Goal: Transaction & Acquisition: Book appointment/travel/reservation

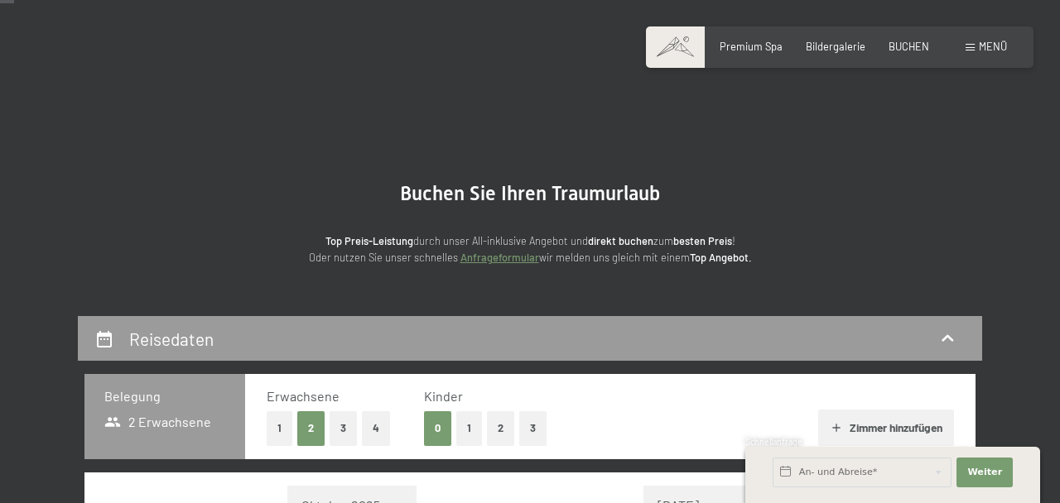
click at [469, 307] on span "Einwilligung Marketing*" at bounding box center [437, 299] width 137 height 17
click at [361, 307] on input "Einwilligung Marketing*" at bounding box center [352, 299] width 17 height 17
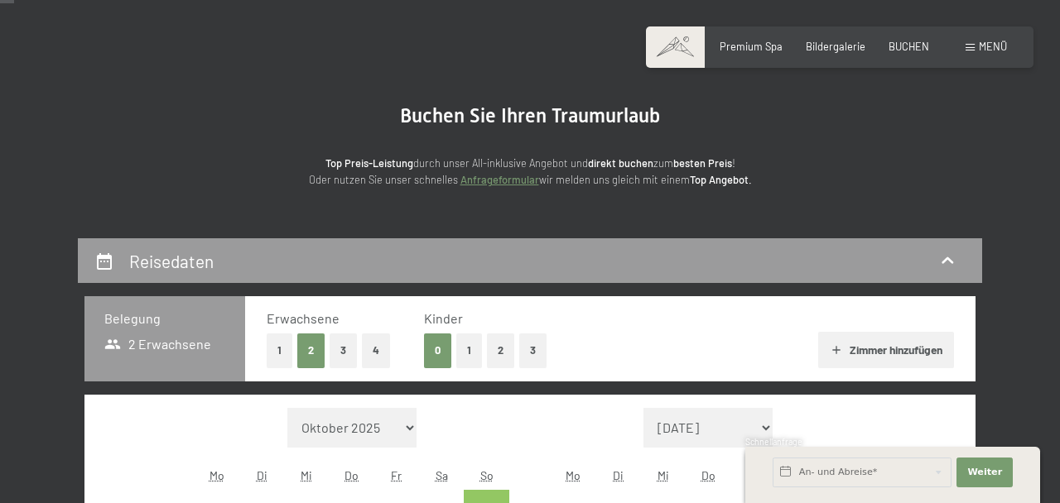
click at [470, 307] on span "Einwilligung Marketing*" at bounding box center [437, 299] width 137 height 17
click at [361, 307] on input "Einwilligung Marketing*" at bounding box center [352, 299] width 17 height 17
checkbox input "false"
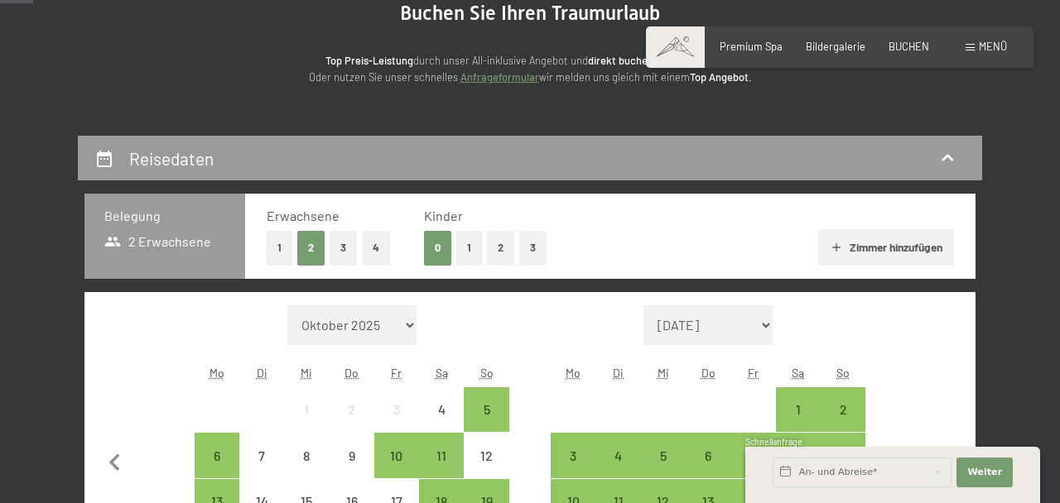
scroll to position [182, 0]
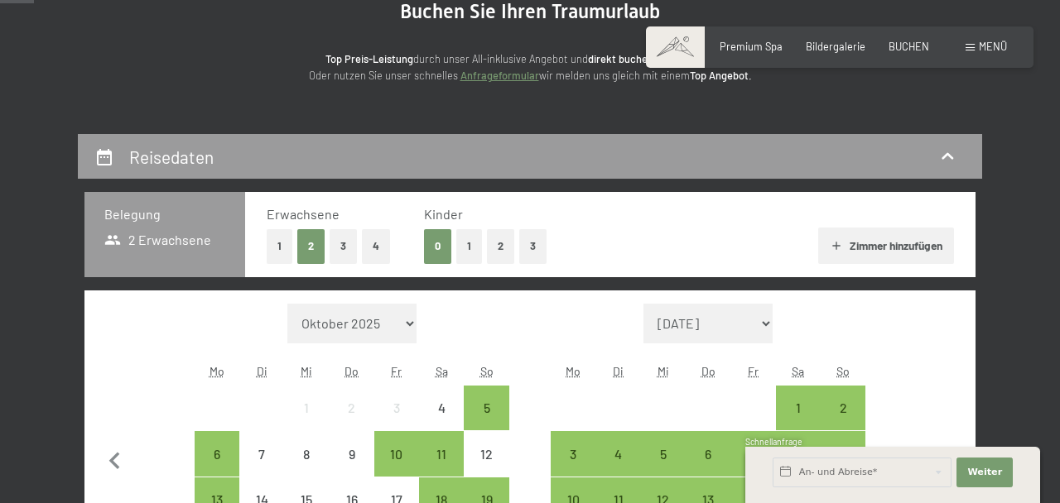
click at [469, 251] on button "1" at bounding box center [469, 246] width 26 height 34
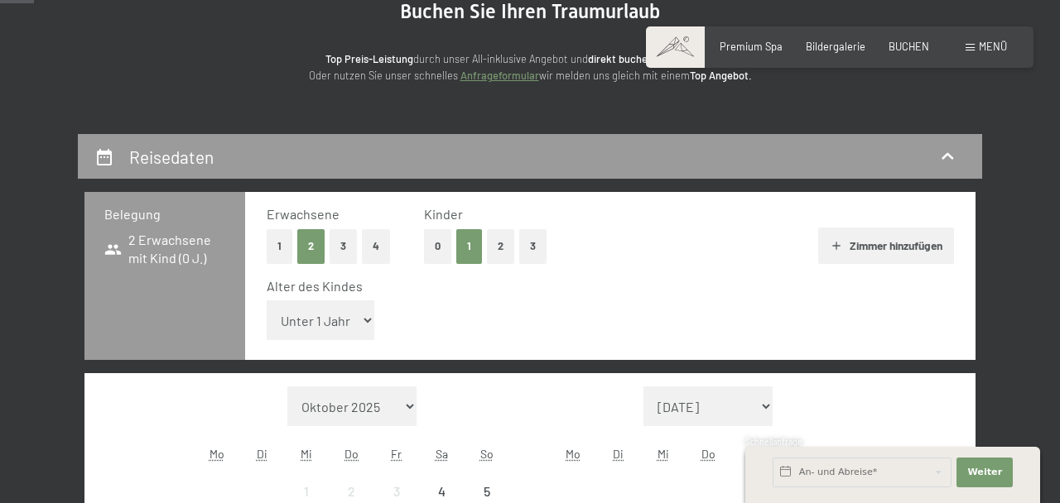
click at [469, 247] on button "1" at bounding box center [469, 246] width 26 height 34
click at [357, 315] on select "Unter 1 Jahr 1 Jahr 2 Jahre 3 Jahre 4 Jahre 5 Jahre 6 Jahre 7 Jahre 8 Jahre 9 J…" at bounding box center [321, 320] width 108 height 40
select select "11"
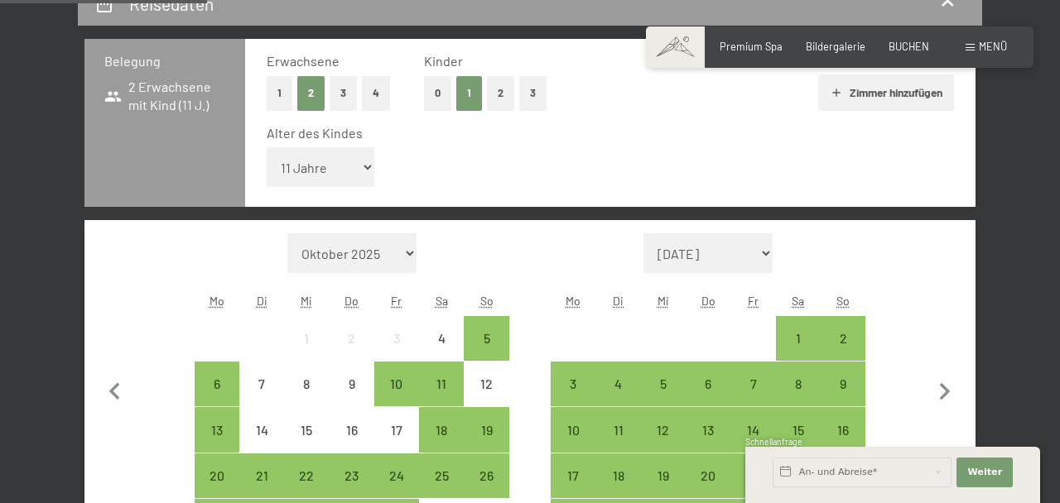
scroll to position [341, 0]
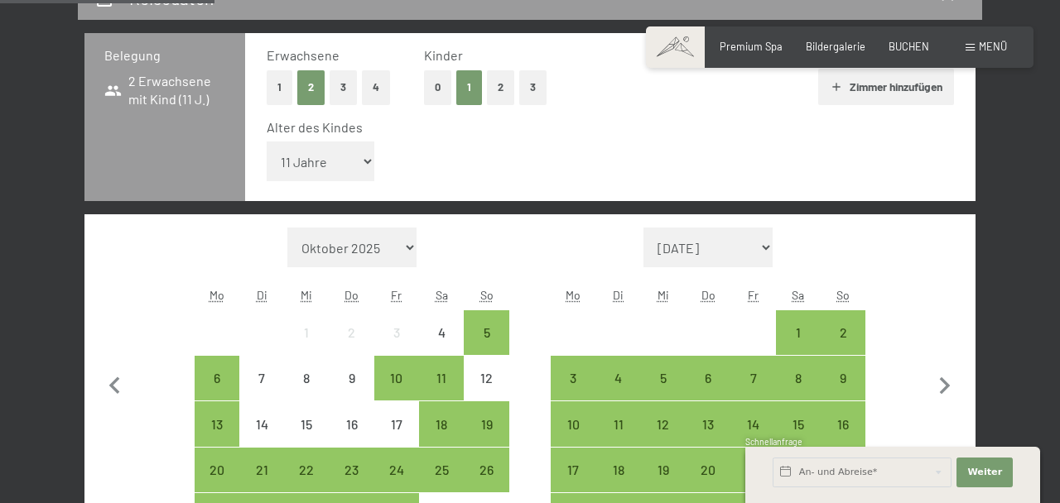
click at [944, 391] on icon "button" at bounding box center [944, 386] width 35 height 35
select select "2025-11-01"
select select "2025-12-01"
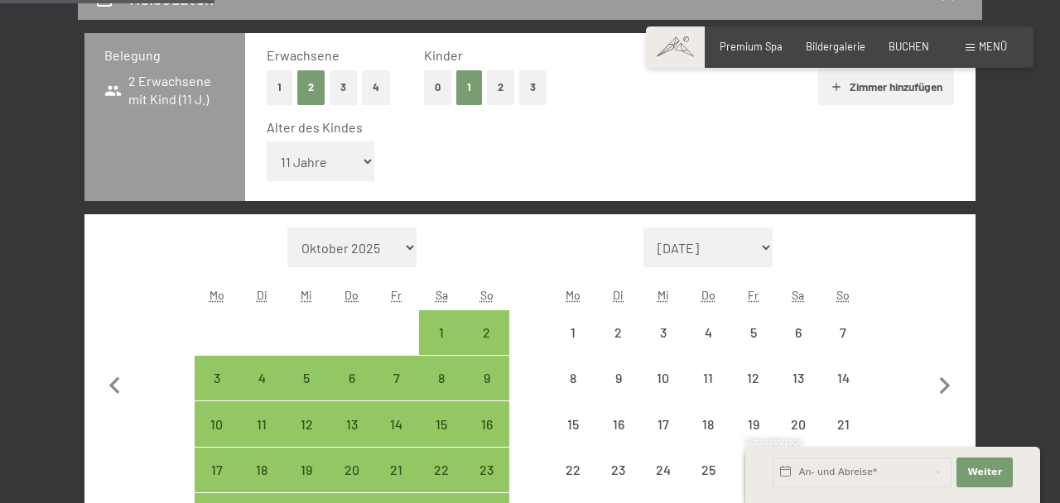
select select "2025-11-01"
select select "2025-12-01"
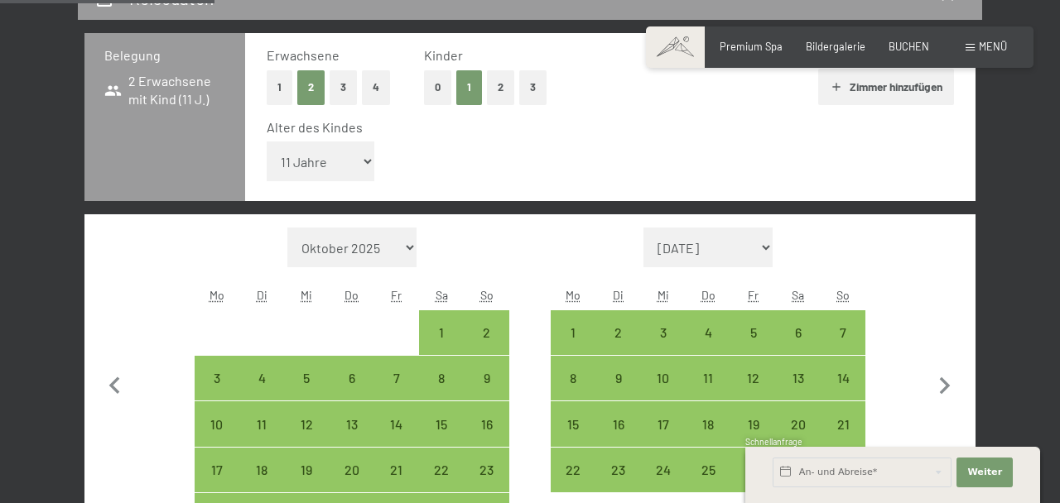
click at [944, 384] on icon "button" at bounding box center [944, 386] width 35 height 35
select select "2025-12-01"
select select "2026-01-01"
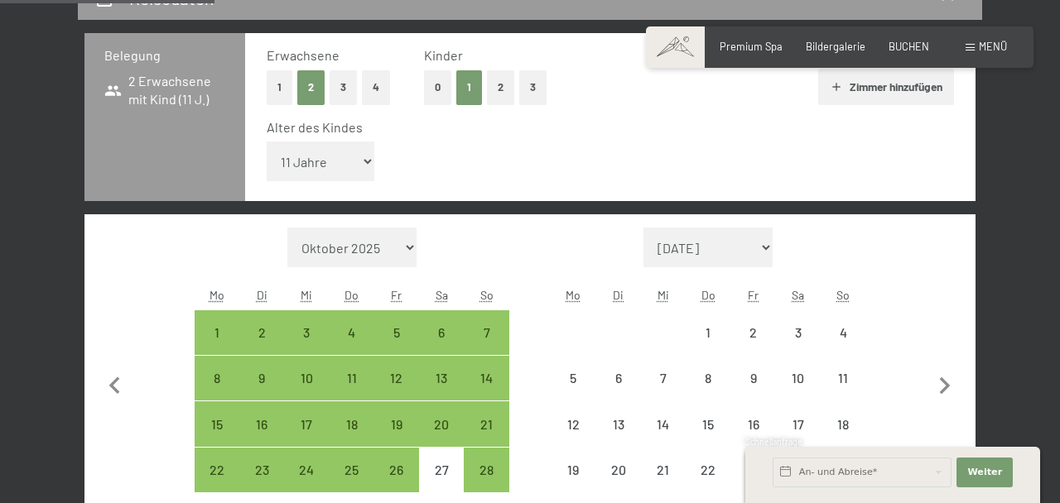
click at [944, 387] on icon "button" at bounding box center [944, 385] width 11 height 17
select select "2026-01-01"
select select "2026-02-01"
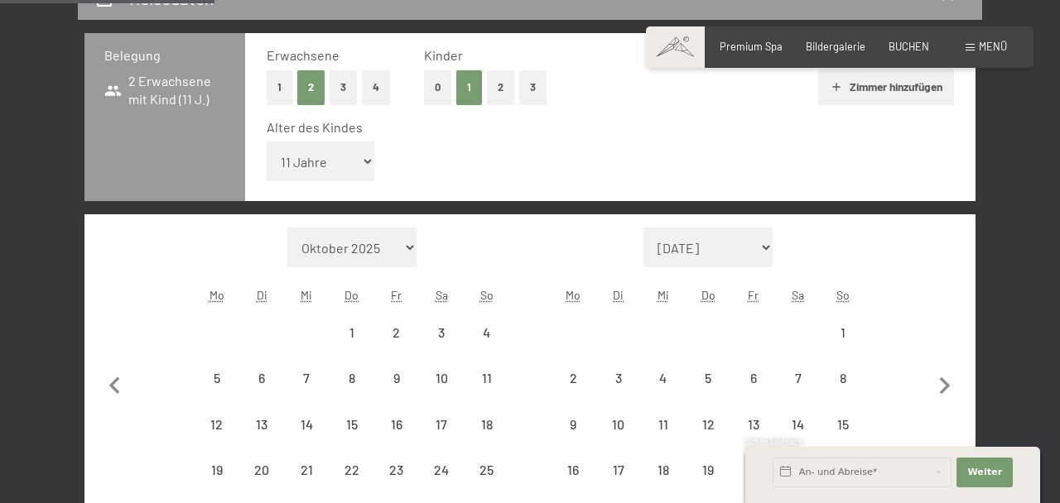
select select "2026-01-01"
select select "2026-02-01"
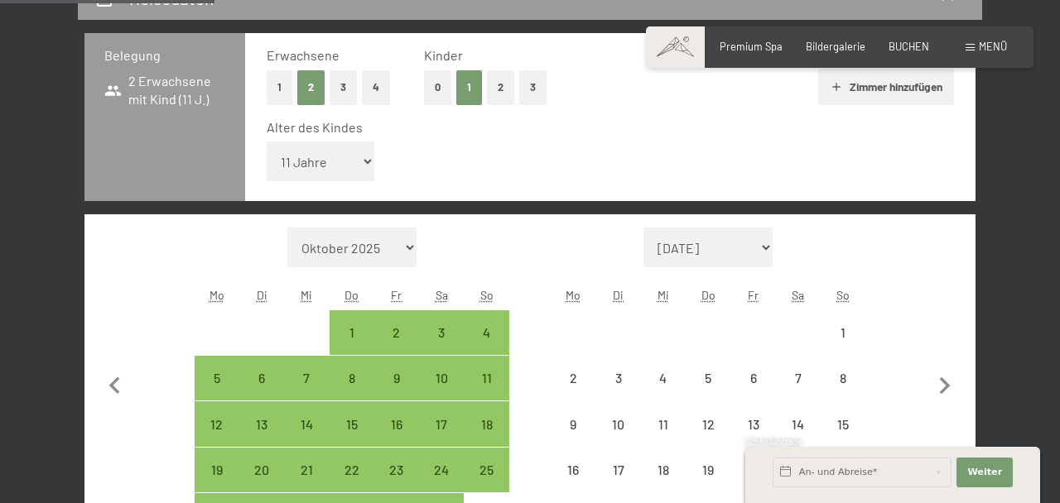
select select "2026-01-01"
select select "2026-02-01"
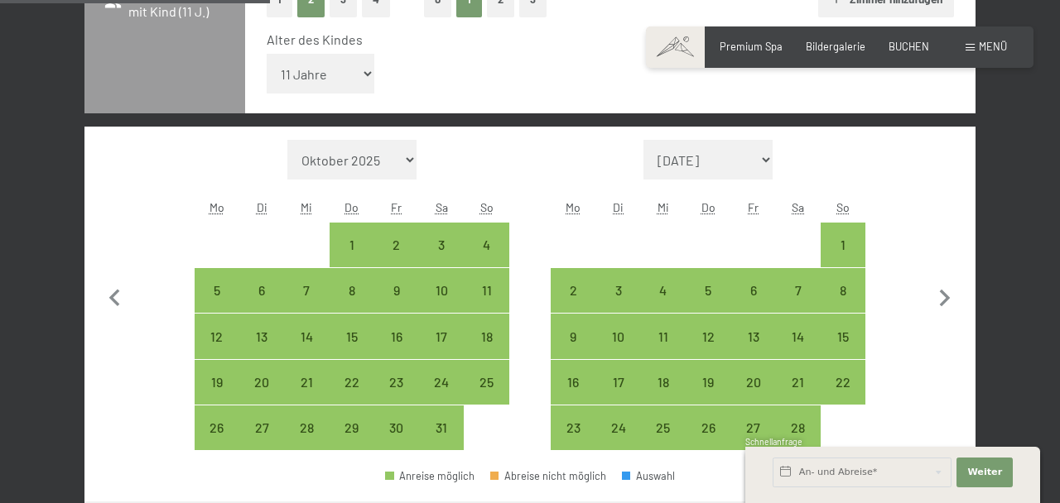
scroll to position [430, 0]
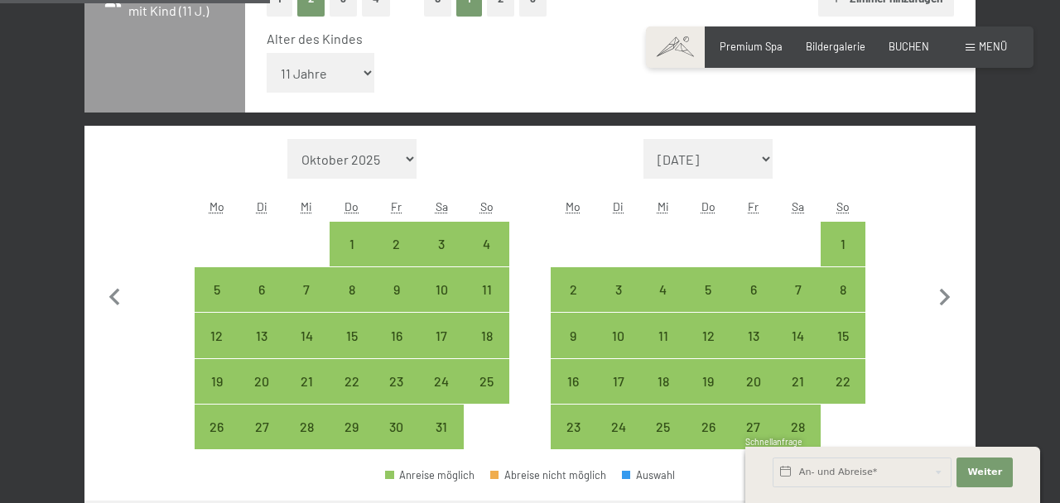
click at [800, 335] on div "14" at bounding box center [797, 349] width 41 height 41
select select "2026-01-01"
select select "2026-02-01"
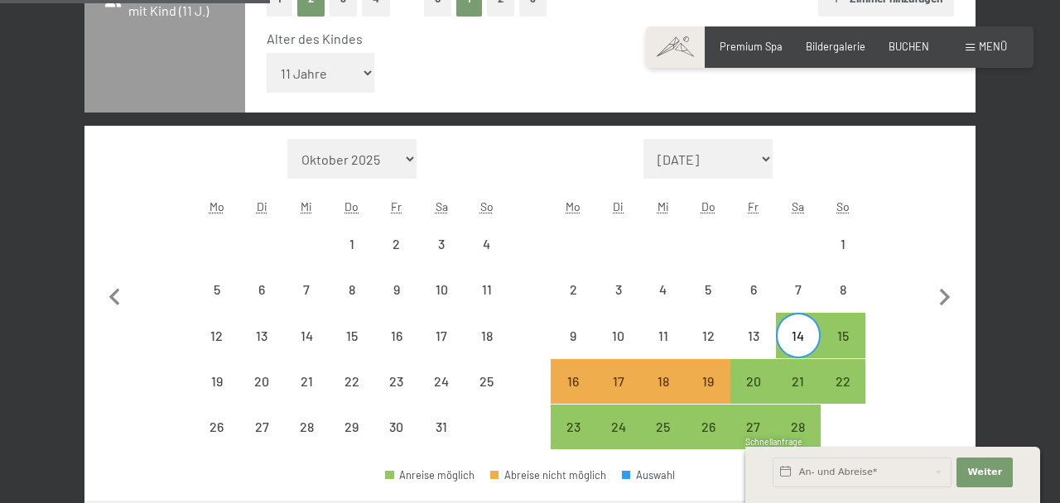
click at [801, 382] on div "21" at bounding box center [797, 395] width 41 height 41
select select "2026-01-01"
select select "2026-02-01"
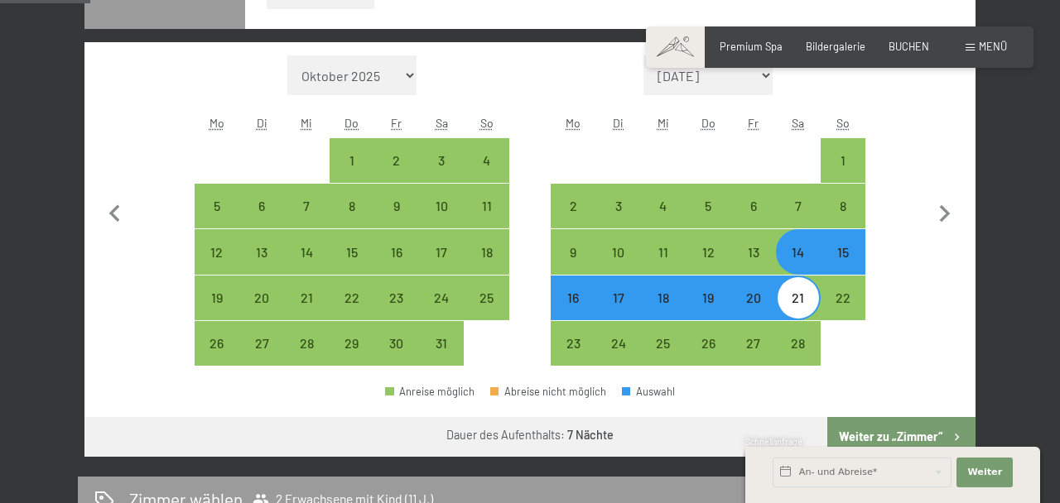
scroll to position [517, 0]
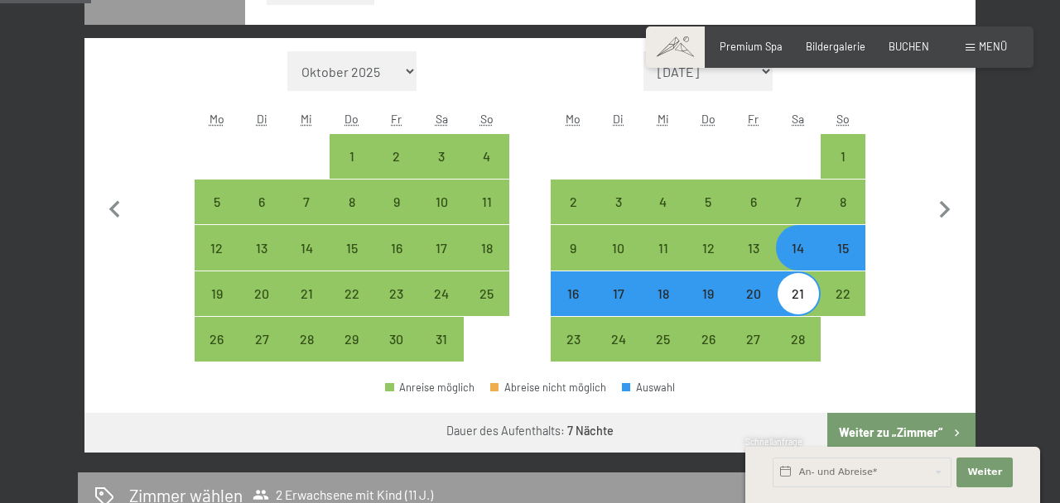
click at [891, 432] on button "Weiter zu „Zimmer“" at bounding box center [901, 433] width 148 height 40
select select "2026-01-01"
select select "2026-02-01"
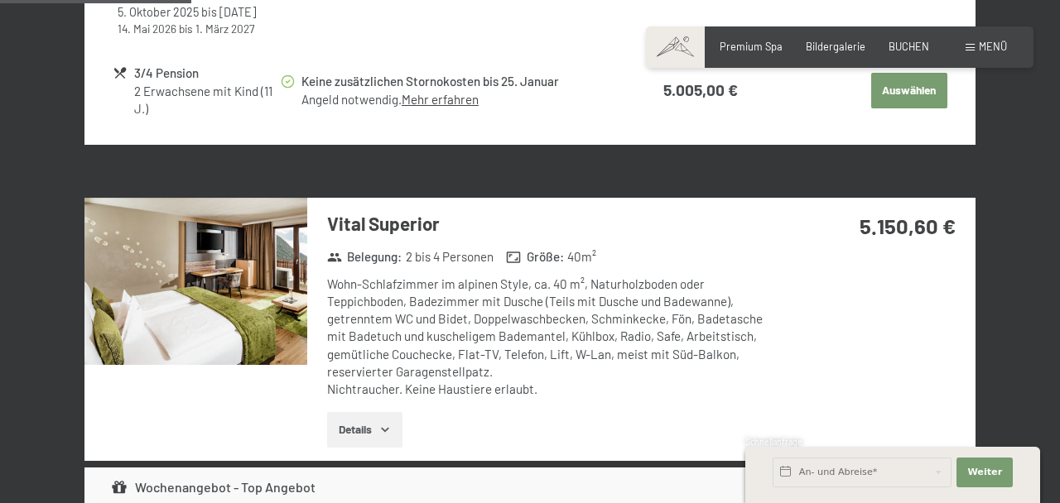
scroll to position [978, 0]
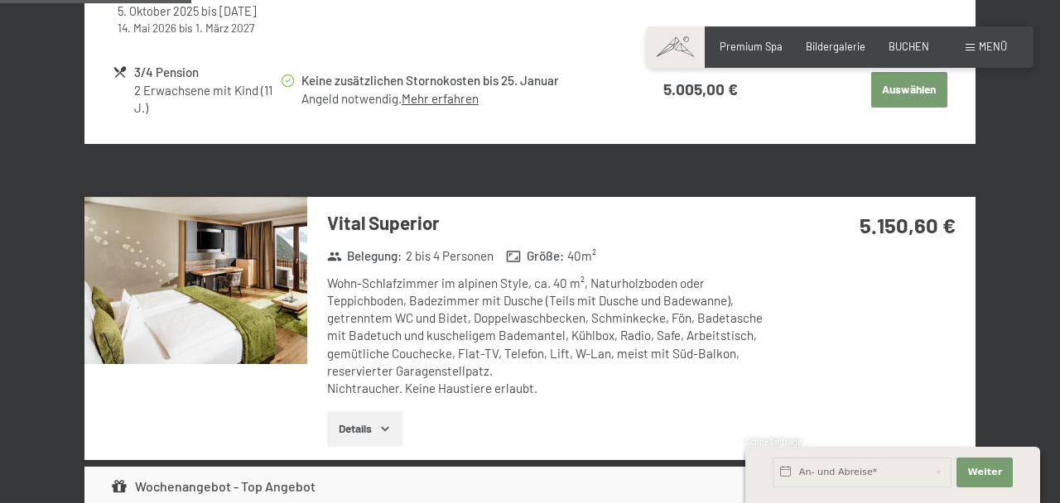
click at [371, 432] on button "Details" at bounding box center [364, 429] width 75 height 36
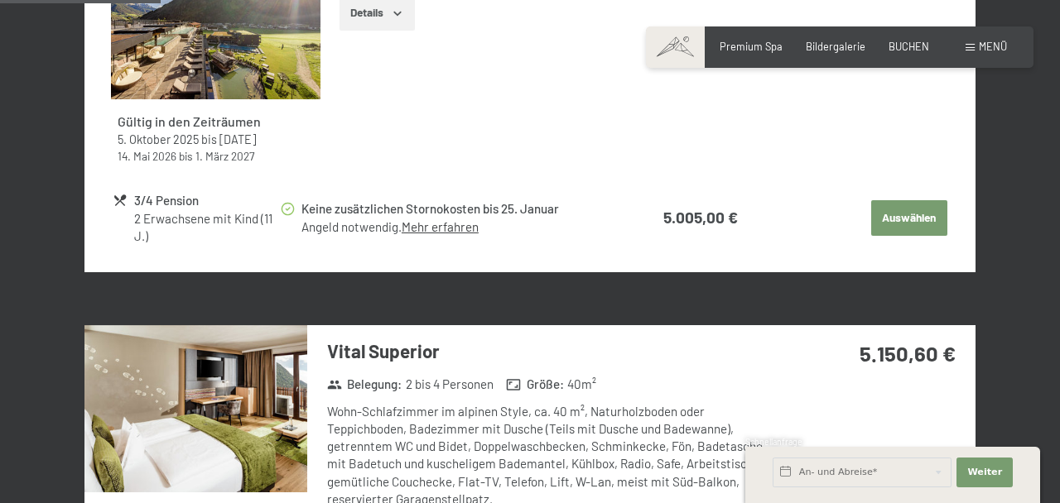
scroll to position [849, 0]
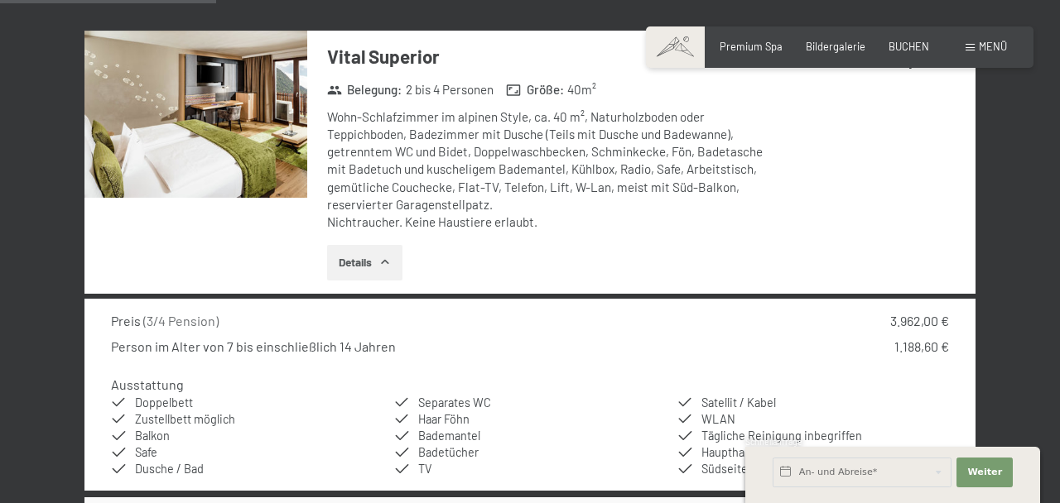
click at [595, 413] on li "Haar Föhn" at bounding box center [530, 419] width 272 height 17
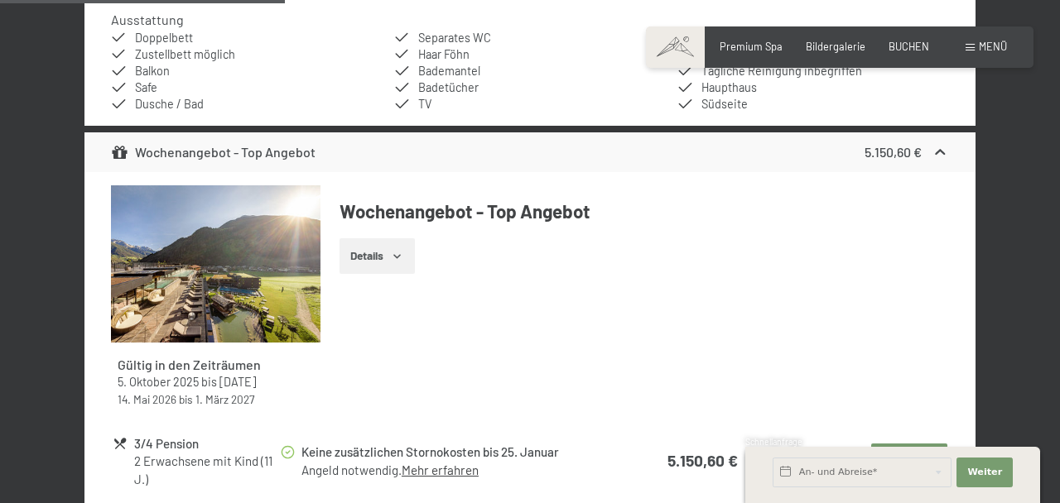
scroll to position [1510, 0]
click at [465, 472] on link "Mehr erfahren" at bounding box center [439, 469] width 77 height 15
click at [872, 330] on div "Gültig in den Zeiträumen 5. Oktober 2025 bis 12. April 2026 14. Mai 2026 bis 1.…" at bounding box center [529, 302] width 837 height 234
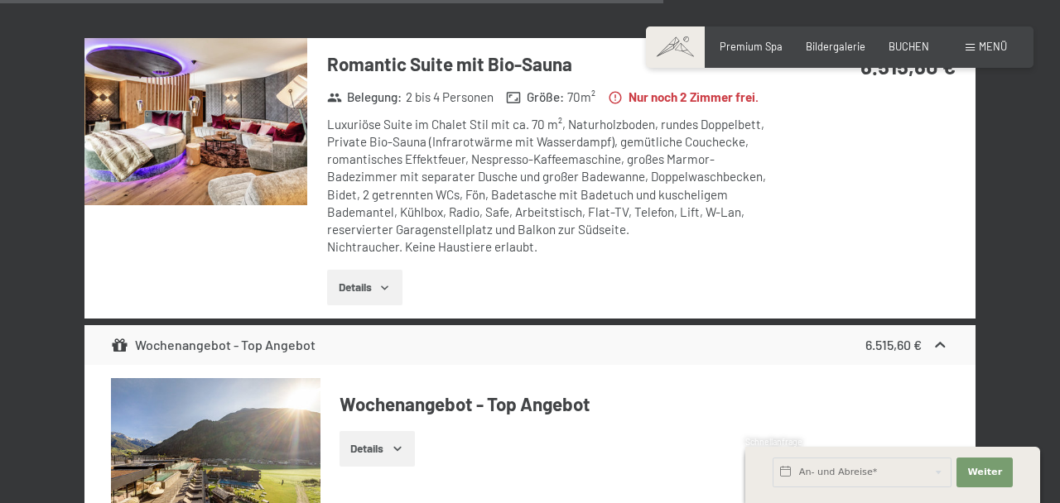
scroll to position [3524, 0]
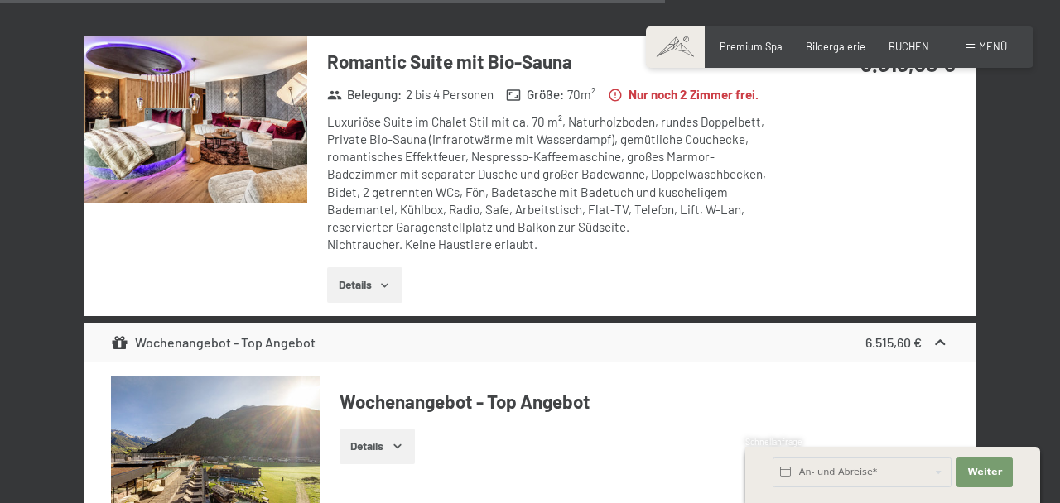
click at [388, 292] on icon "button" at bounding box center [384, 285] width 13 height 13
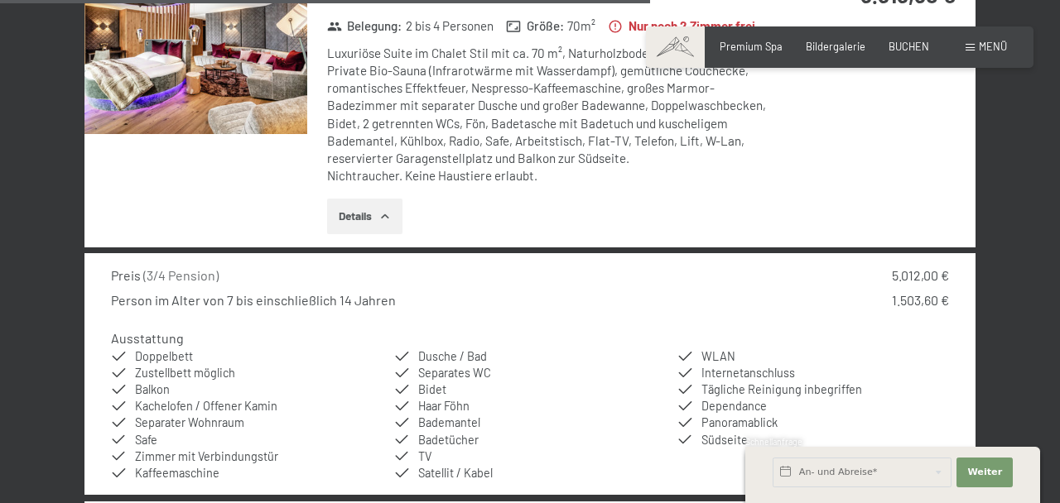
scroll to position [3593, 0]
click at [621, 232] on div "Details" at bounding box center [551, 216] width 448 height 36
click at [358, 233] on button "Details" at bounding box center [364, 216] width 75 height 36
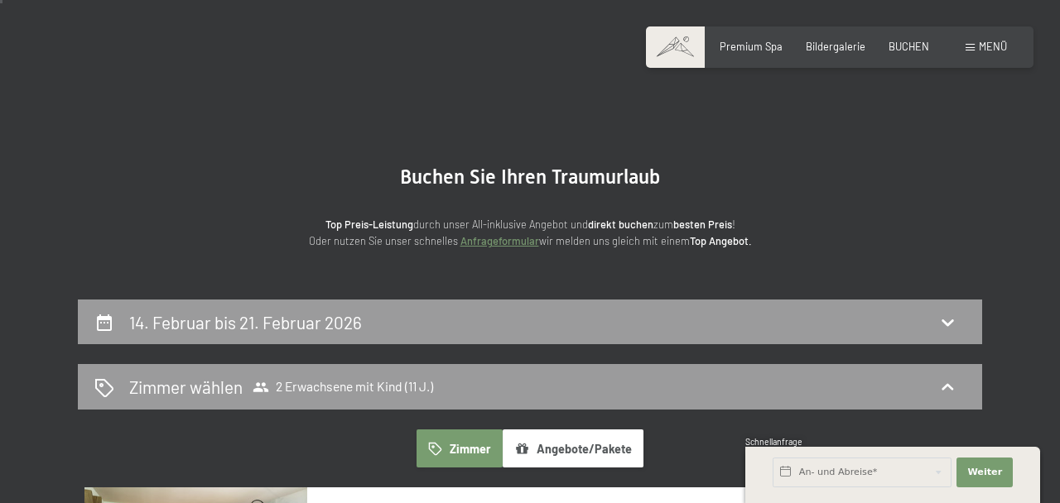
scroll to position [18, 0]
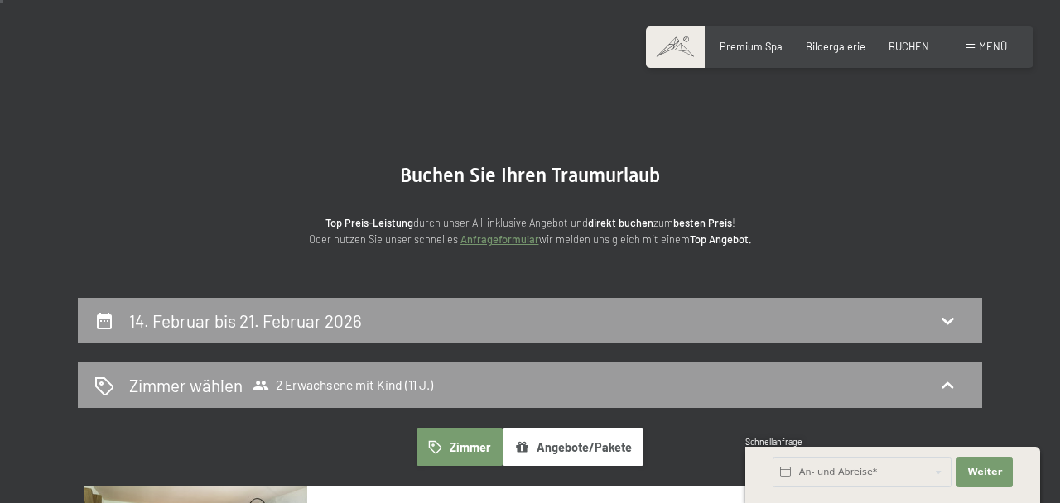
click at [596, 448] on button "Angebote/Pakete" at bounding box center [572, 447] width 141 height 38
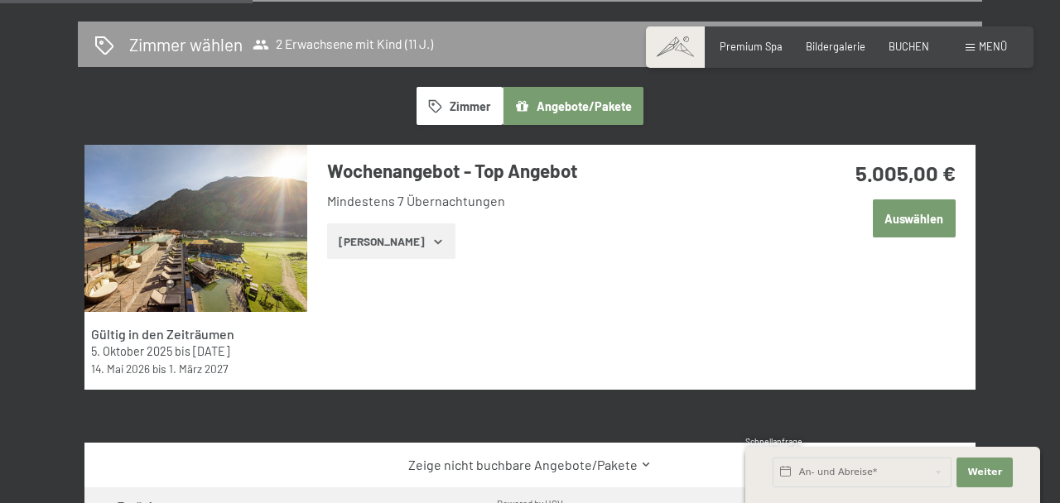
scroll to position [359, 0]
click at [461, 108] on button "Zimmer" at bounding box center [459, 106] width 86 height 38
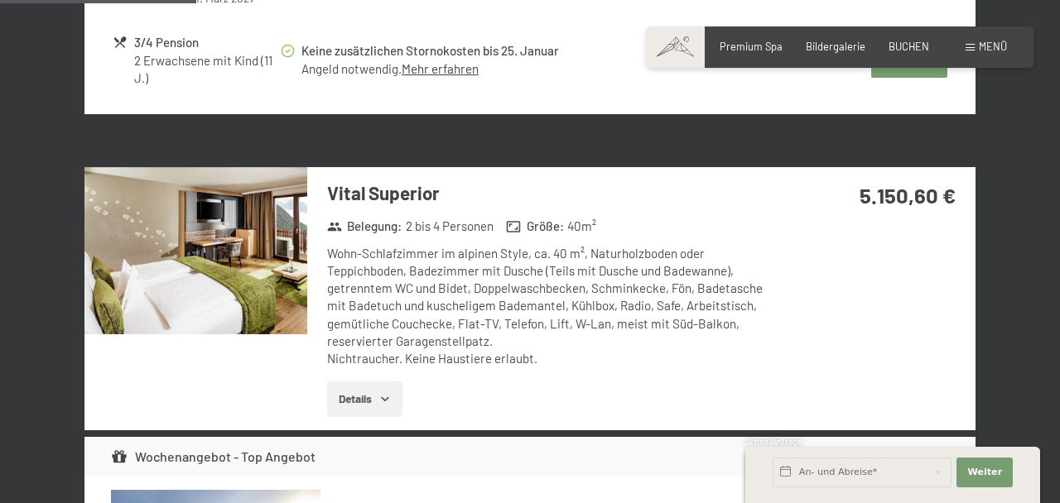
scroll to position [1012, 0]
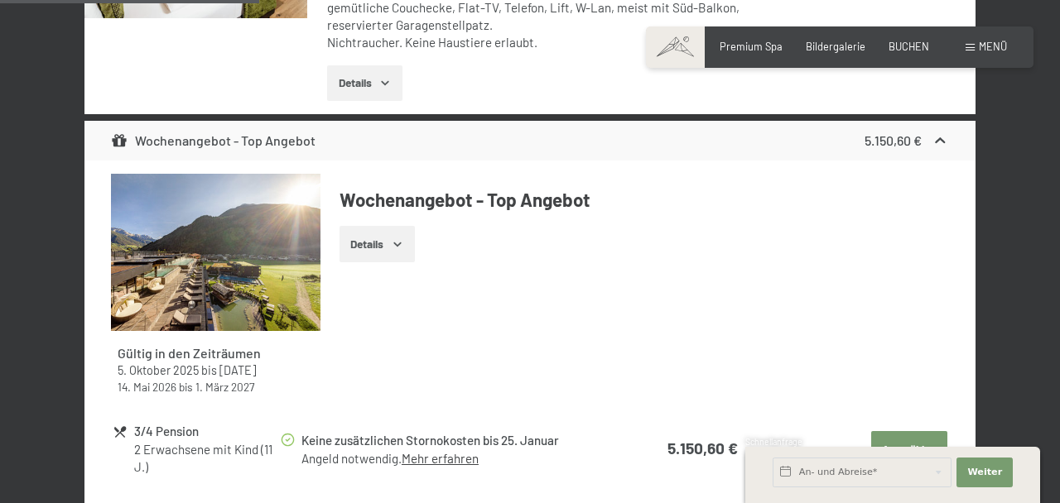
click at [922, 449] on button "Auswählen" at bounding box center [909, 449] width 76 height 36
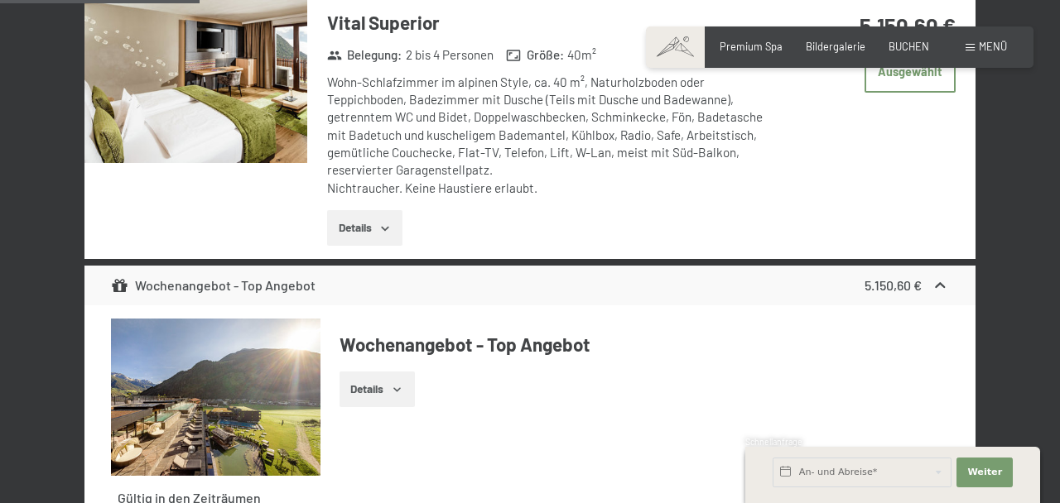
scroll to position [1180, 0]
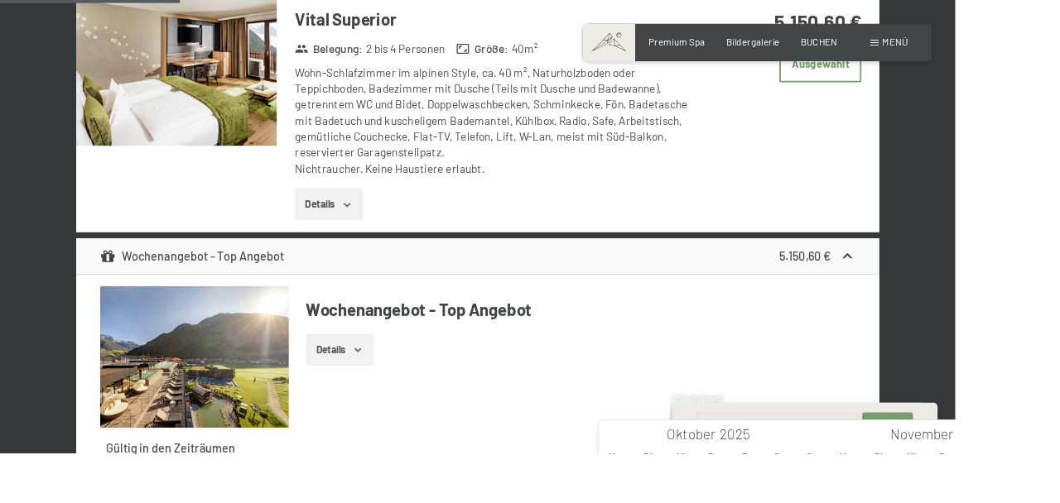
type input "2026"
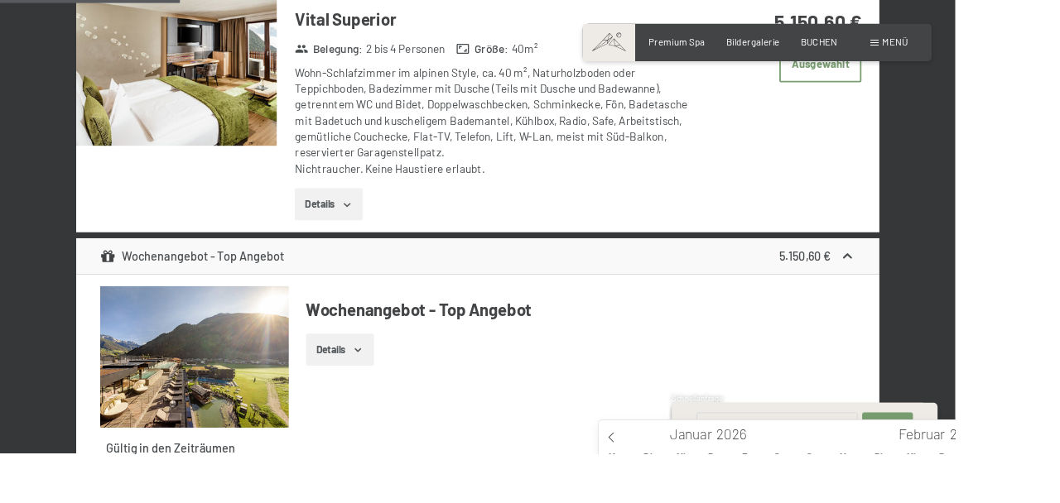
type input "Sa. 14.02.2026 - Sa. 21.02.2026"
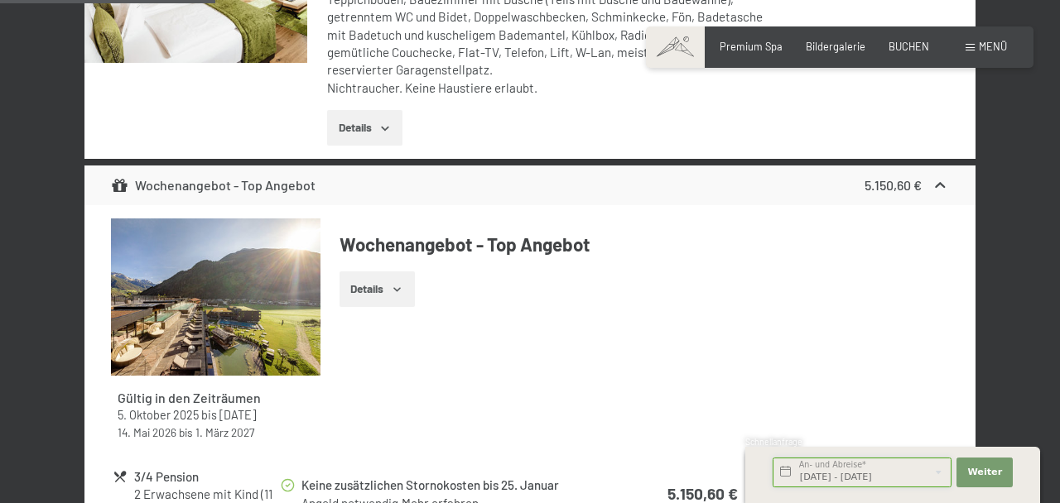
scroll to position [1280, 0]
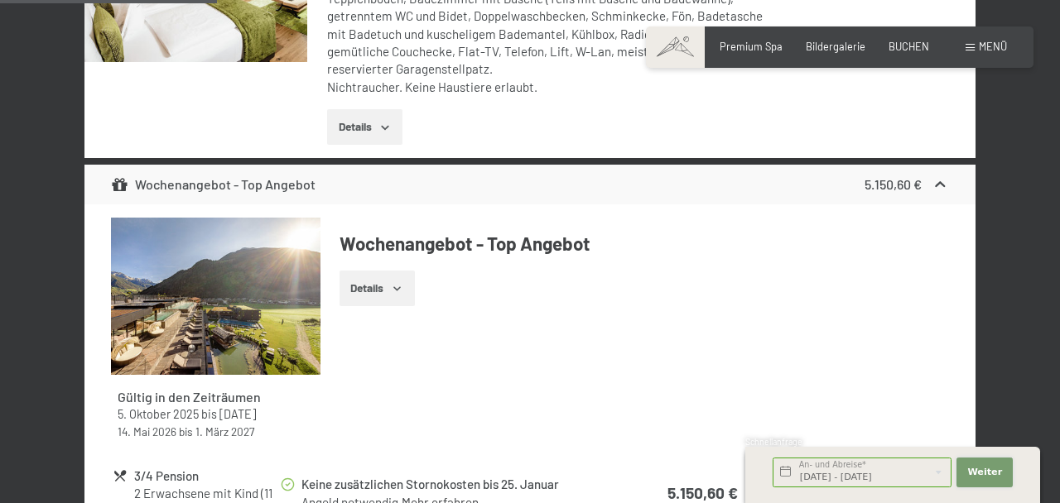
click at [1001, 488] on button "Weiter Adressfelder ausblenden" at bounding box center [984, 473] width 56 height 30
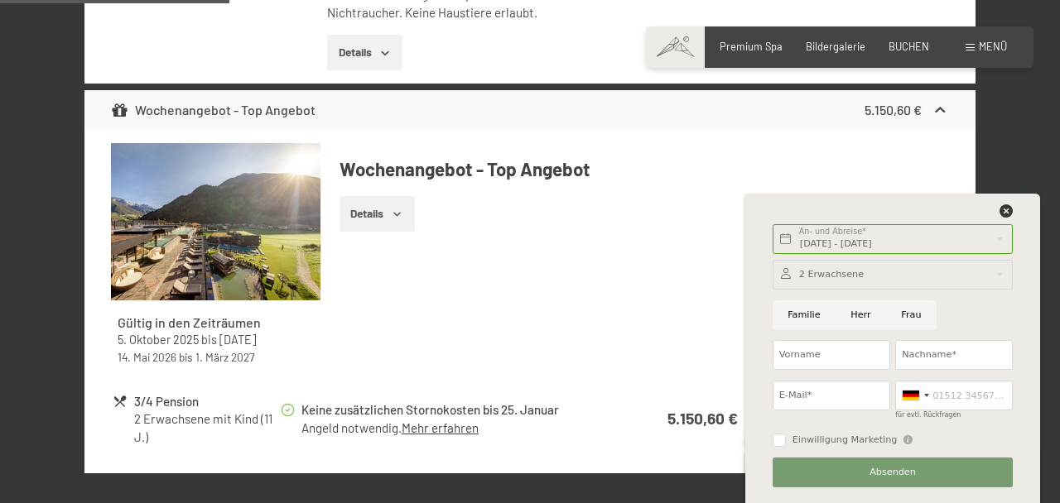
scroll to position [1354, 0]
click at [1010, 218] on icon at bounding box center [1005, 210] width 13 height 13
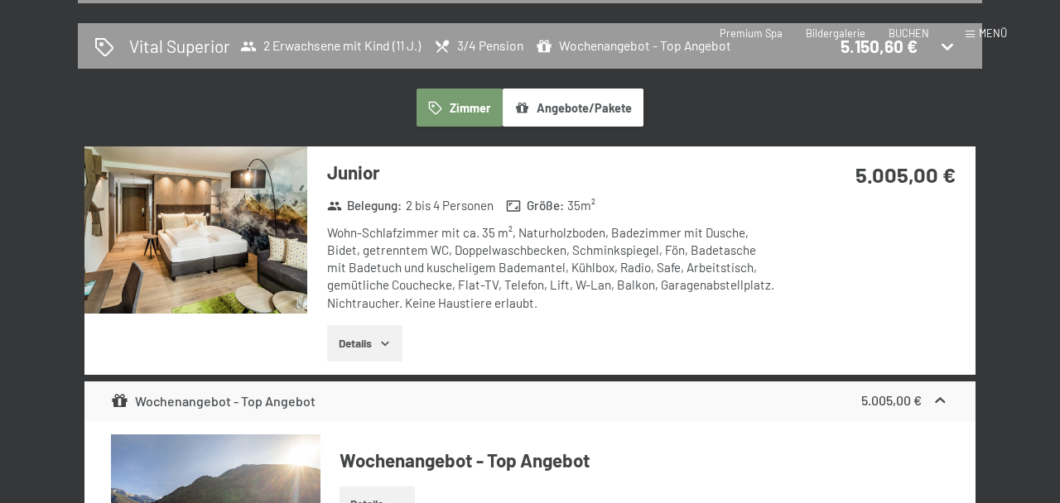
scroll to position [0, 0]
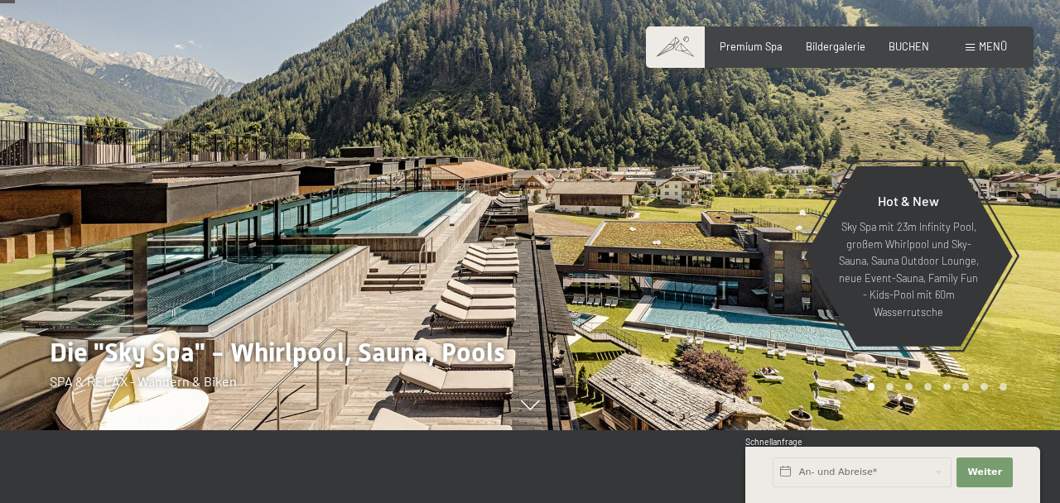
click at [907, 49] on span "BUCHEN" at bounding box center [908, 46] width 41 height 13
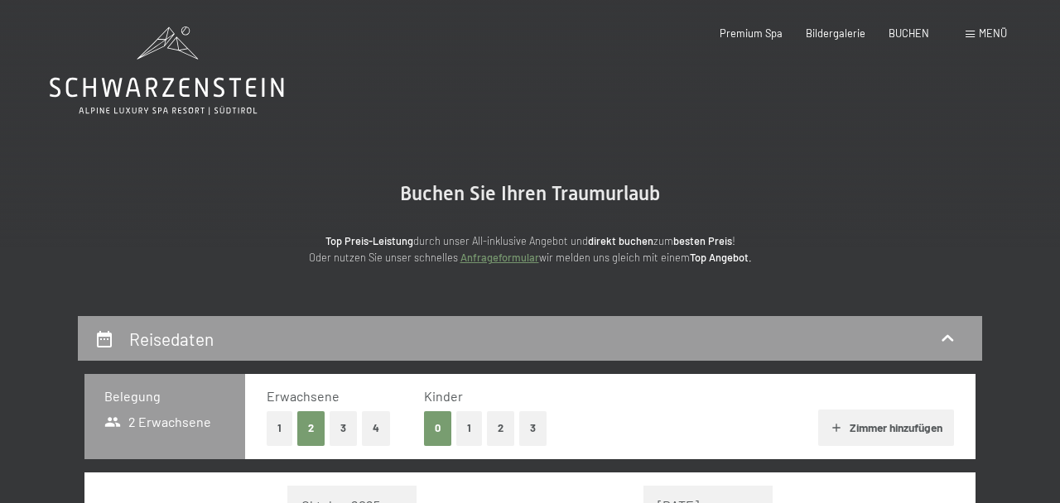
click at [469, 430] on button "1" at bounding box center [469, 428] width 26 height 34
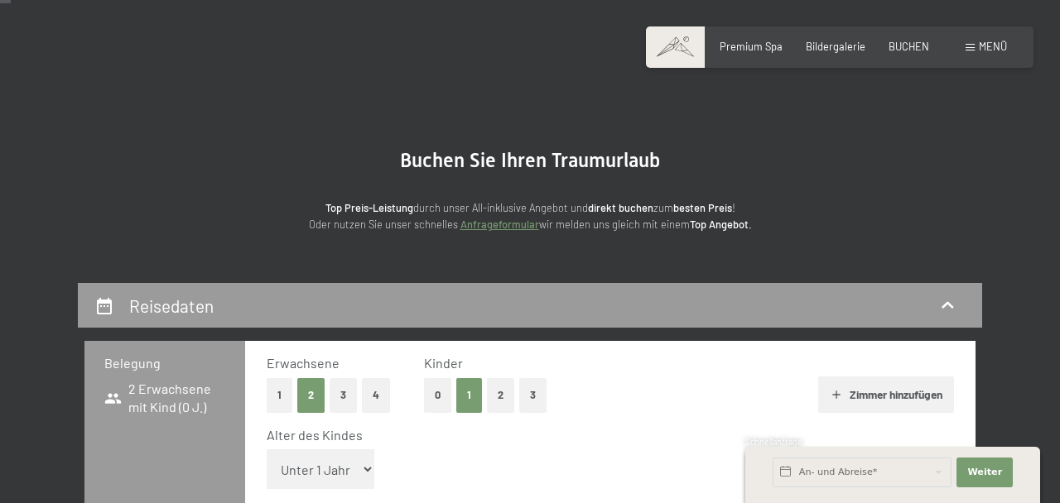
scroll to position [56, 0]
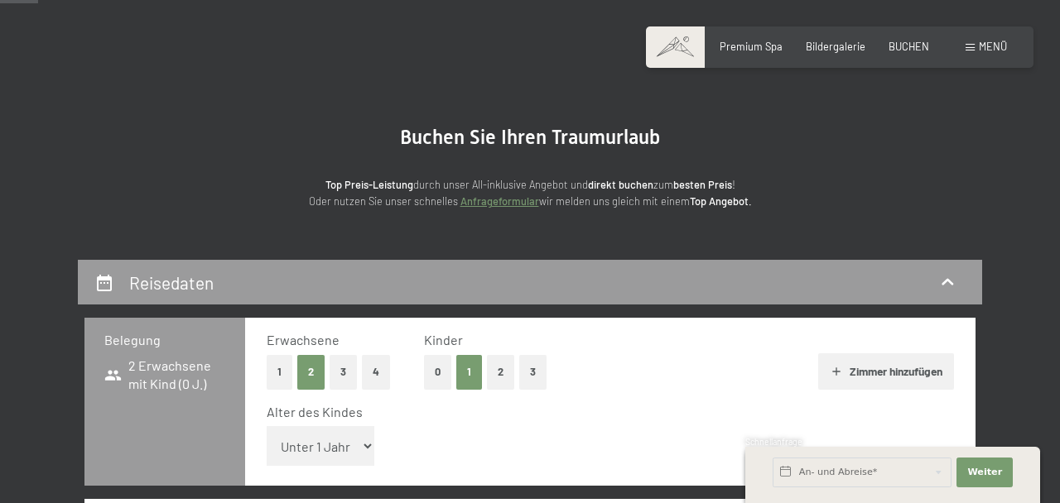
click at [353, 451] on select "Unter 1 Jahr 1 Jahr 2 Jahre 3 Jahre 4 Jahre 5 Jahre 6 Jahre 7 Jahre 8 Jahre 9 J…" at bounding box center [321, 446] width 108 height 40
select select "11"
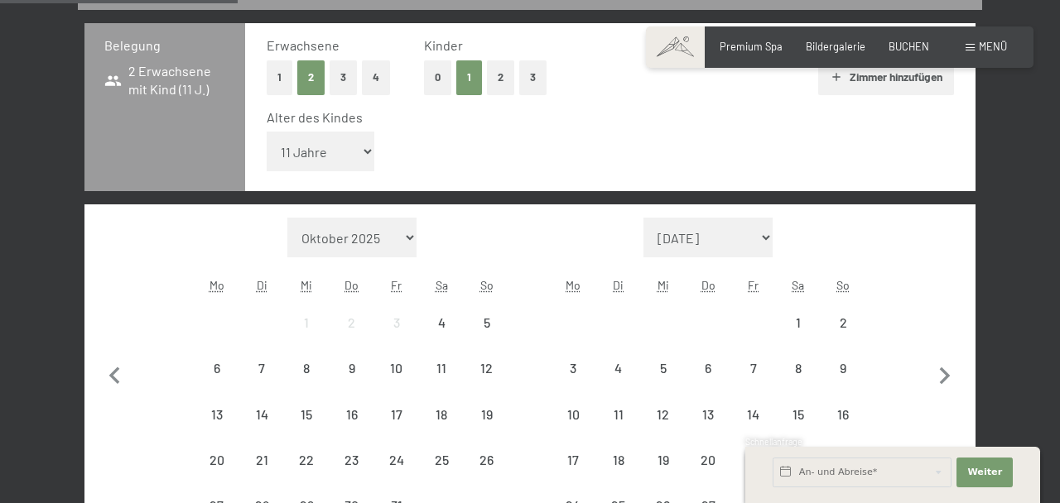
scroll to position [352, 0]
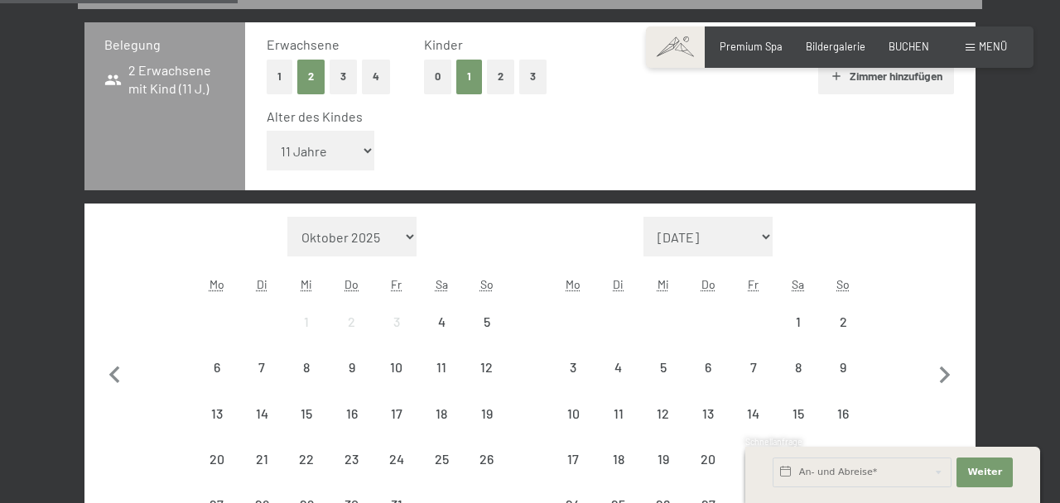
click at [806, 320] on div "1" at bounding box center [797, 335] width 41 height 41
click at [800, 378] on div "8" at bounding box center [797, 381] width 41 height 41
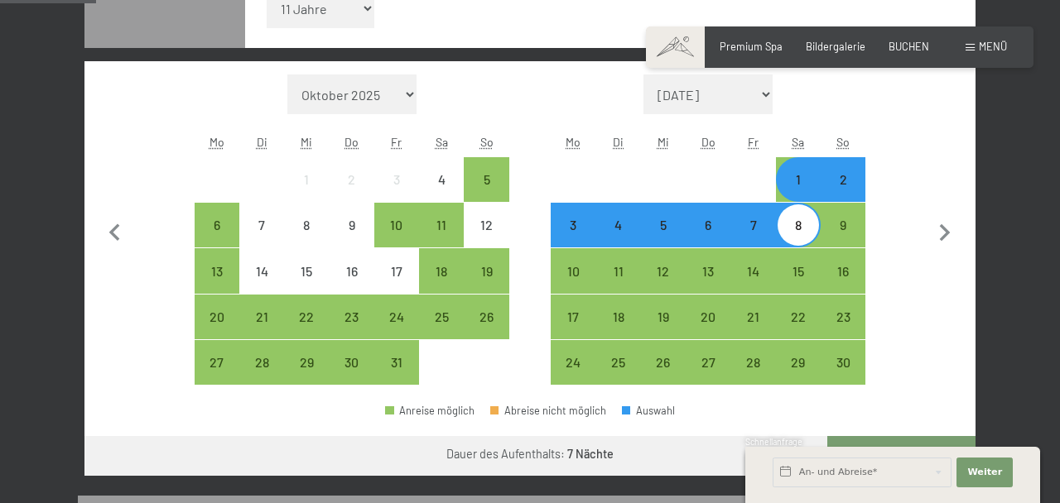
click at [886, 460] on button "Weiter zu „Zimmer“" at bounding box center [901, 456] width 148 height 40
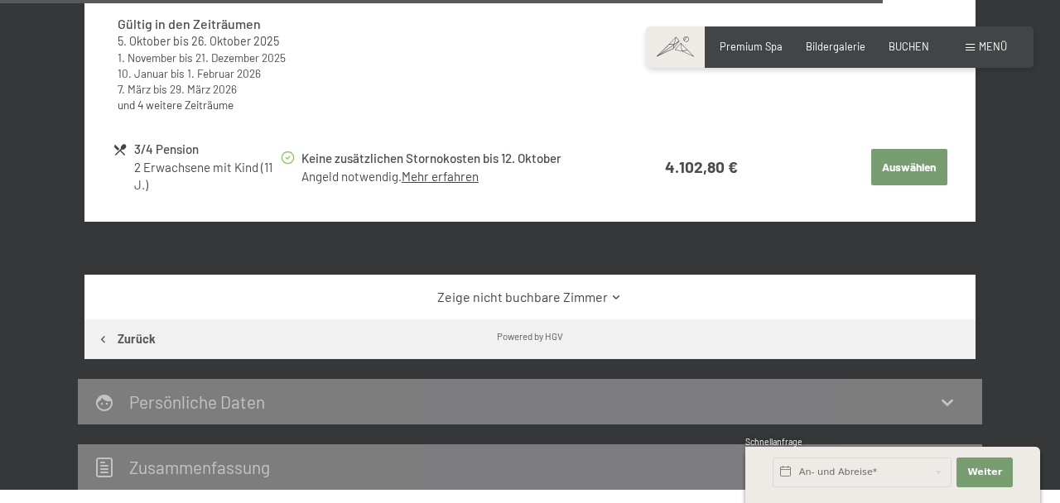
scroll to position [4031, 0]
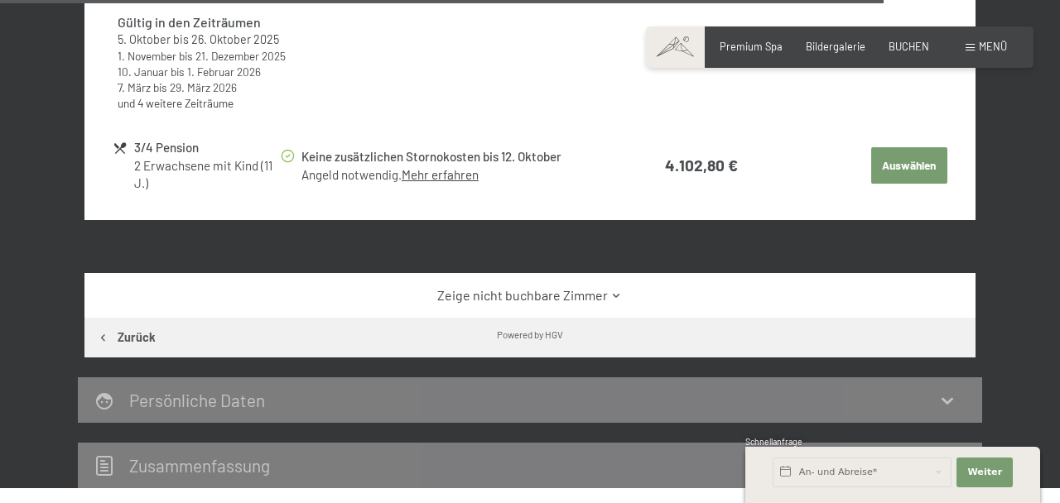
click at [588, 293] on link "Zeige nicht buchbare Zimmer" at bounding box center [529, 295] width 837 height 18
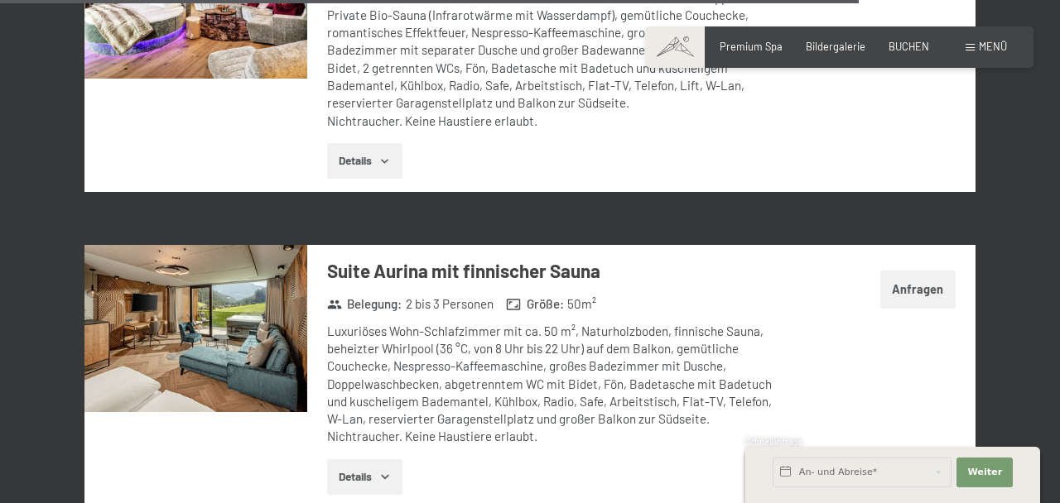
scroll to position [6025, 0]
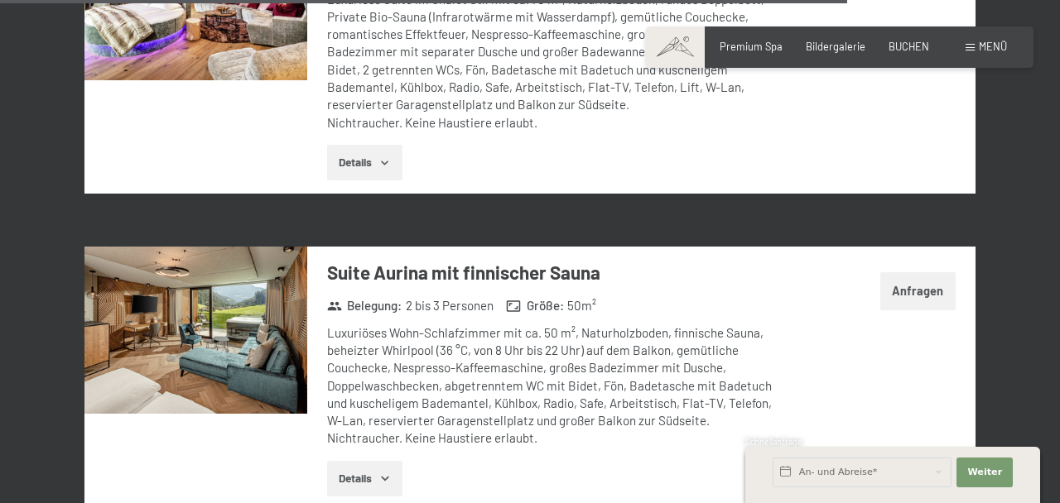
click at [370, 156] on button "Details" at bounding box center [364, 163] width 75 height 36
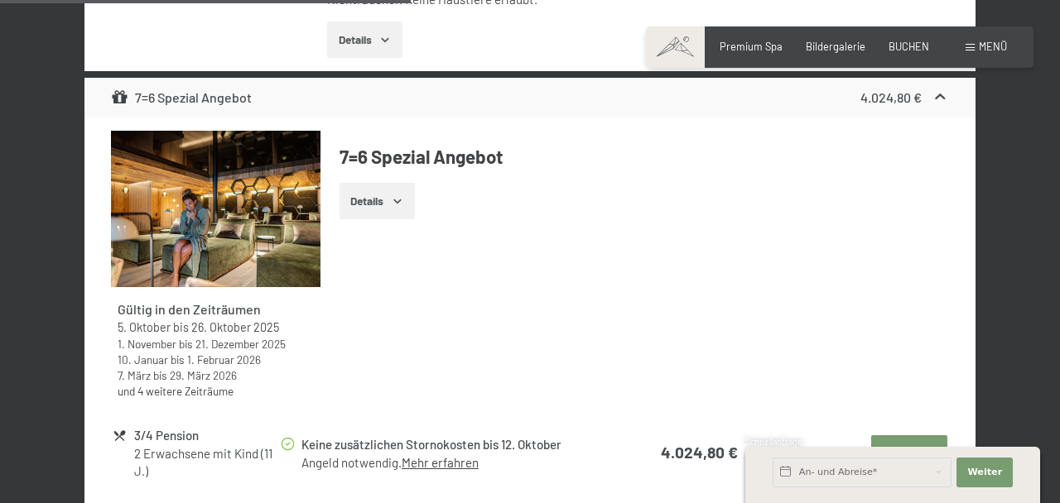
scroll to position [2956, 0]
click at [450, 464] on link "Mehr erfahren" at bounding box center [439, 461] width 77 height 15
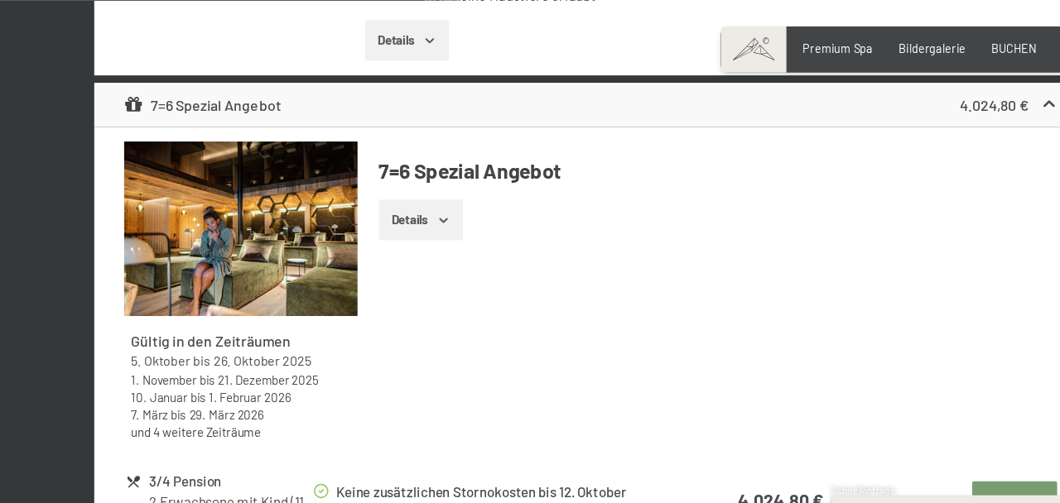
scroll to position [2955, 0]
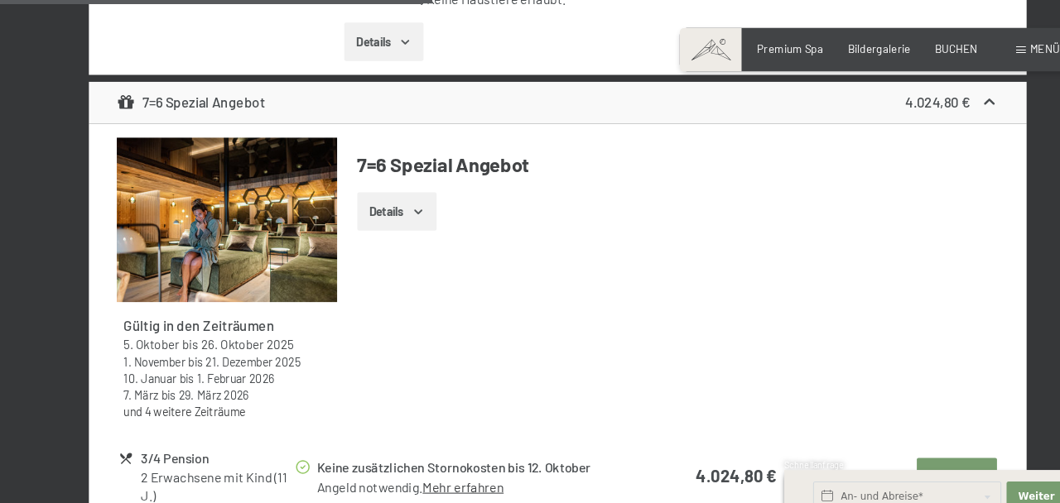
click at [469, 465] on link "Mehr erfahren" at bounding box center [439, 462] width 77 height 15
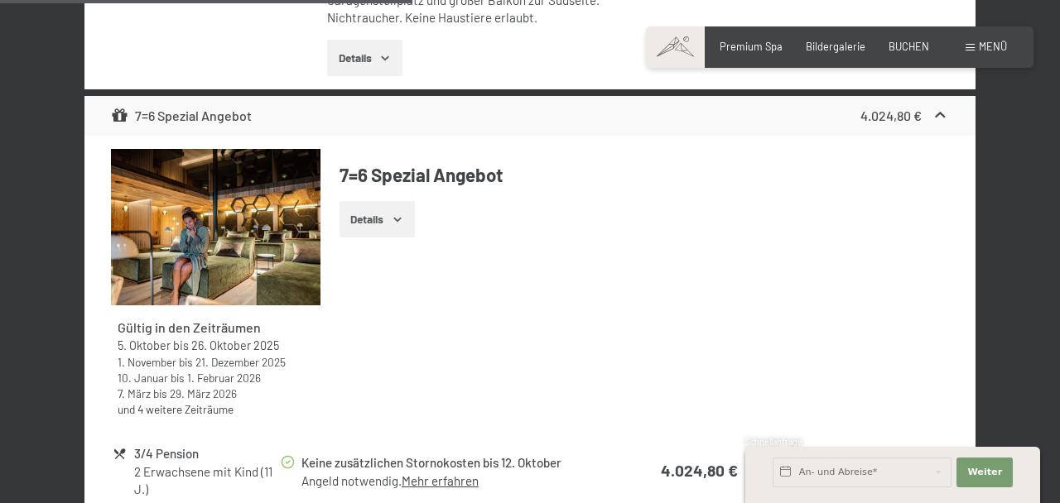
scroll to position [3020, 0]
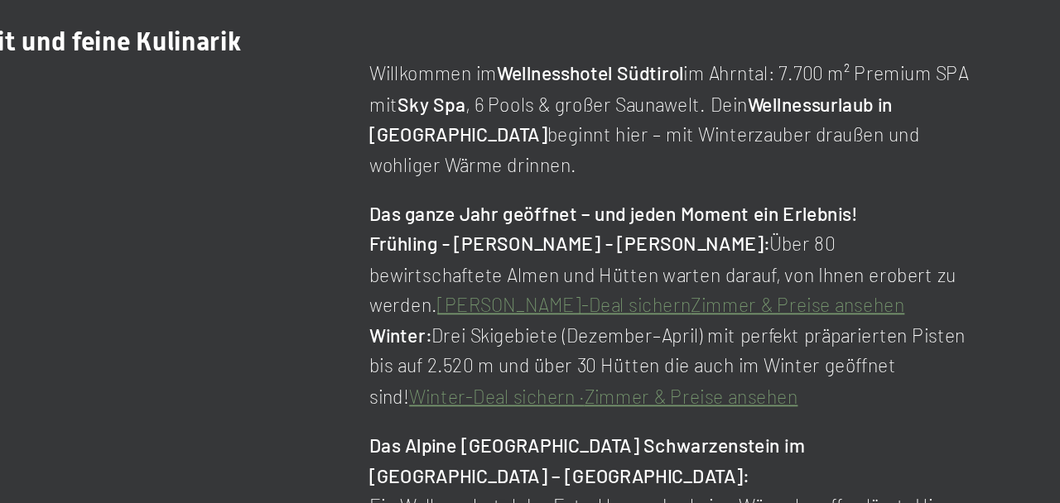
scroll to position [573, 0]
click at [892, 382] on link "Zimmer & Preise ansehen" at bounding box center [853, 375] width 119 height 13
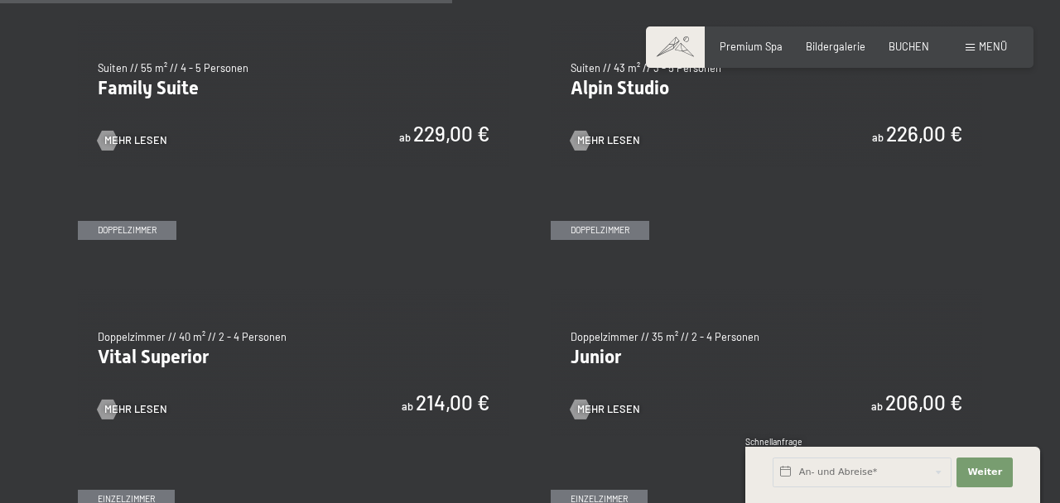
scroll to position [1764, 0]
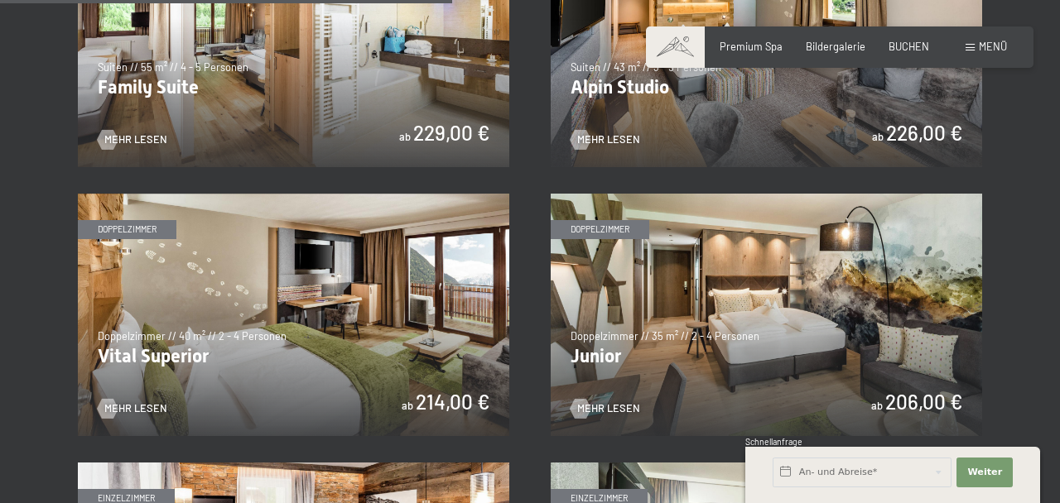
click at [429, 371] on img at bounding box center [293, 315] width 431 height 243
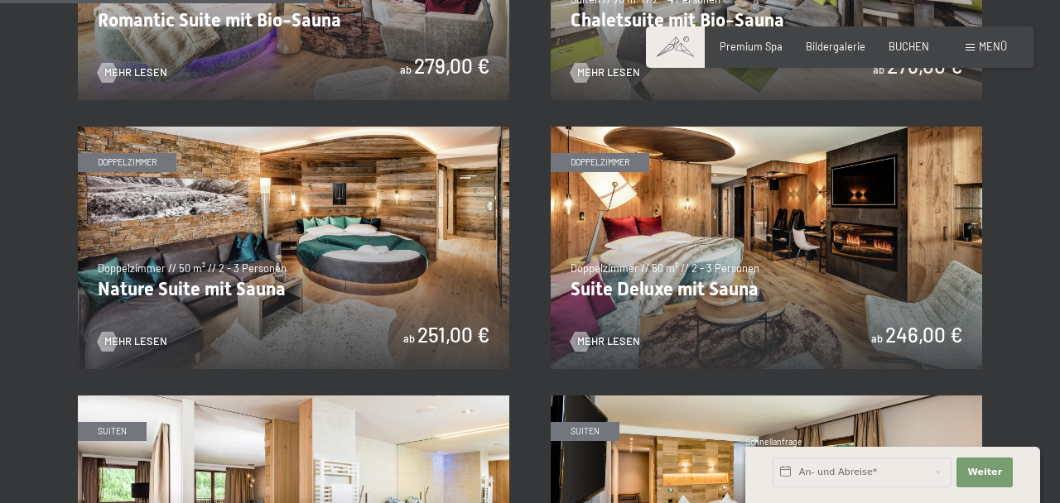
scroll to position [1293, 0]
click at [831, 265] on img at bounding box center [765, 248] width 431 height 243
click at [387, 257] on img at bounding box center [293, 248] width 431 height 243
click at [929, 257] on img at bounding box center [765, 248] width 431 height 243
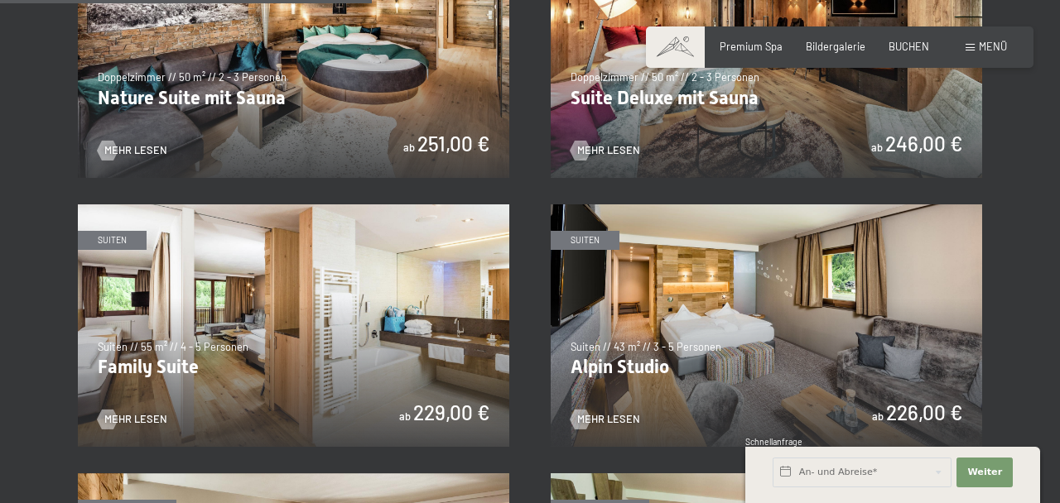
scroll to position [1489, 0]
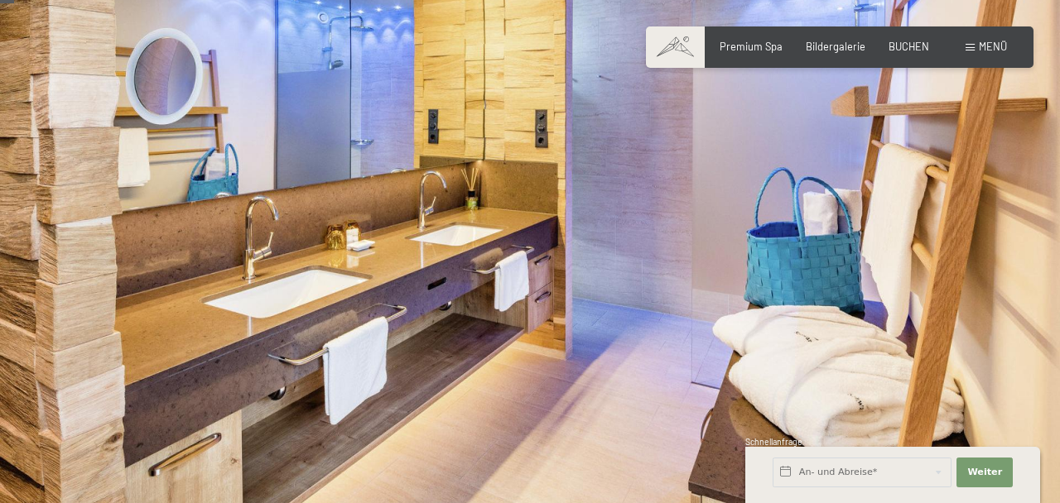
scroll to position [18, 0]
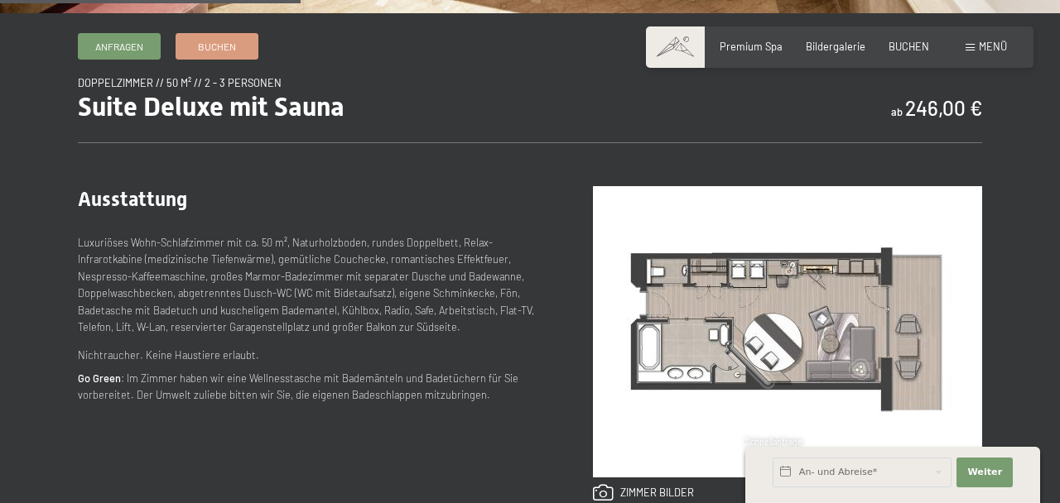
scroll to position [512, 0]
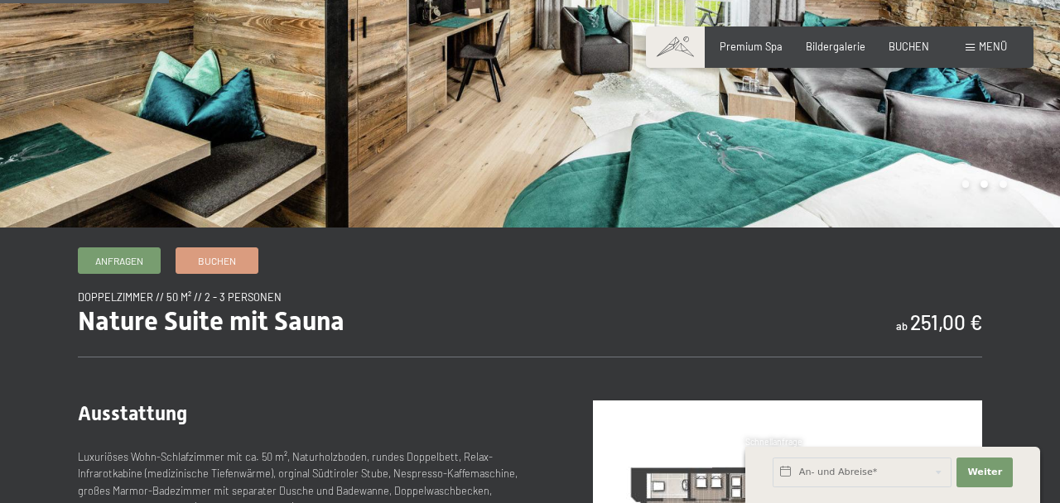
scroll to position [310, 0]
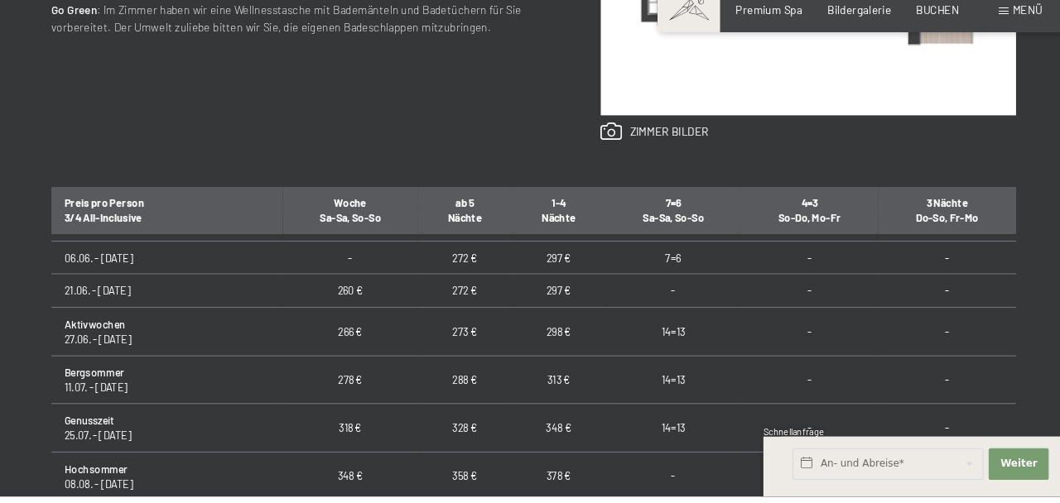
scroll to position [947, 0]
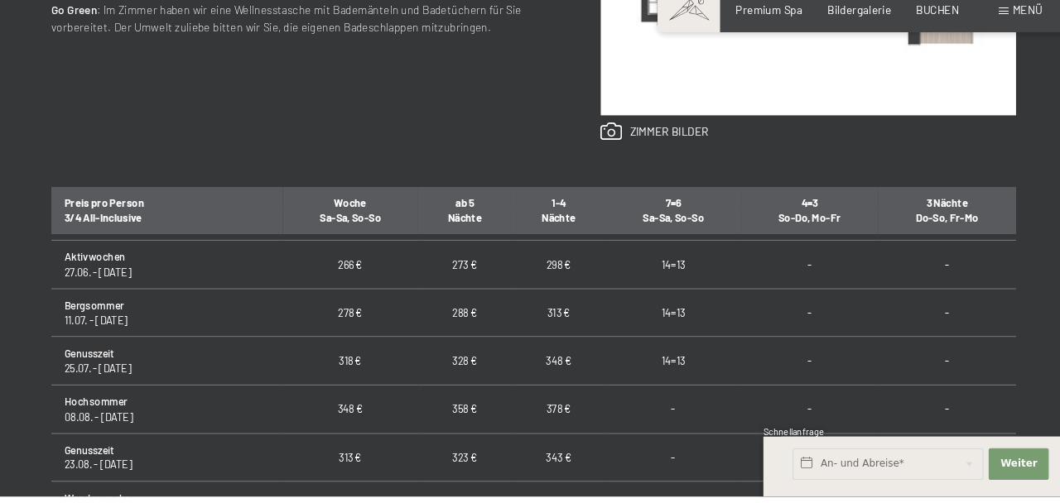
scroll to position [1010, 0]
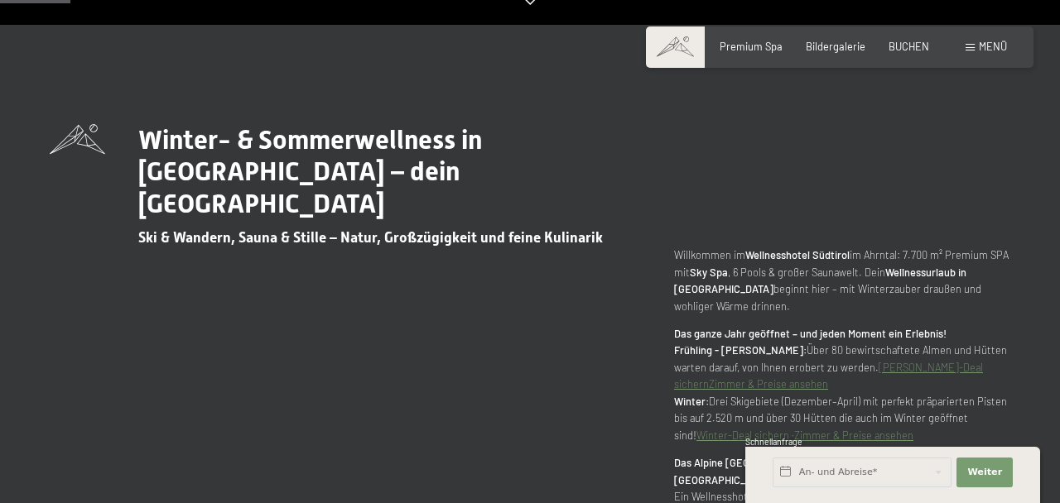
scroll to position [613, 0]
